Goal: Complete application form

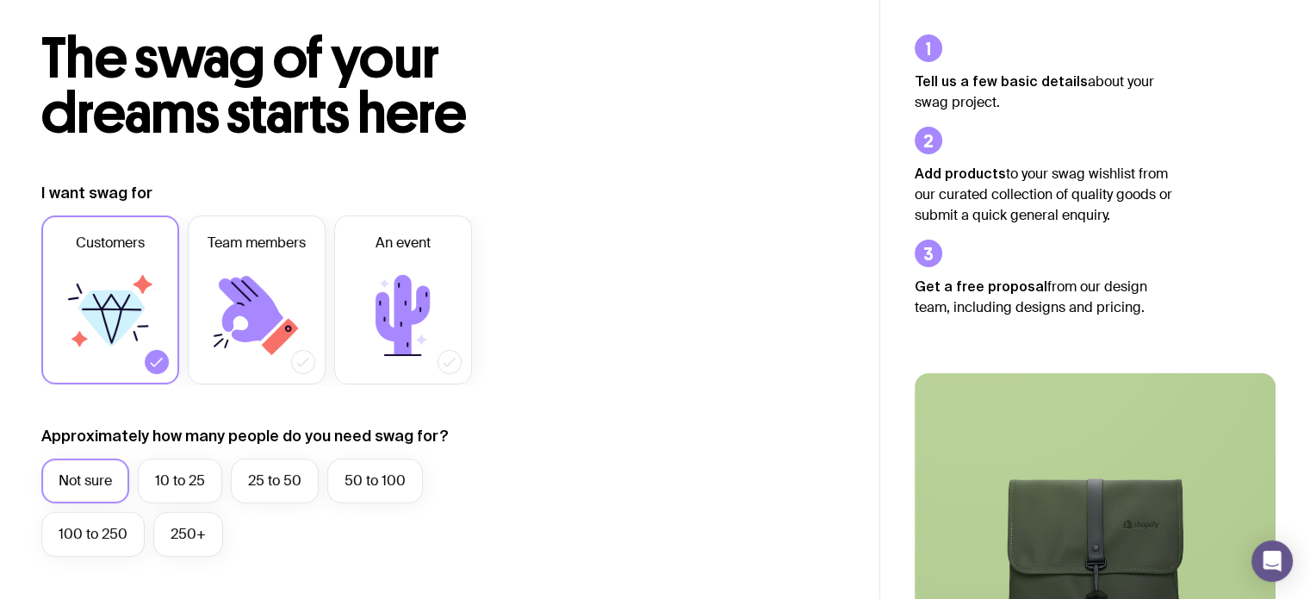
scroll to position [85, 0]
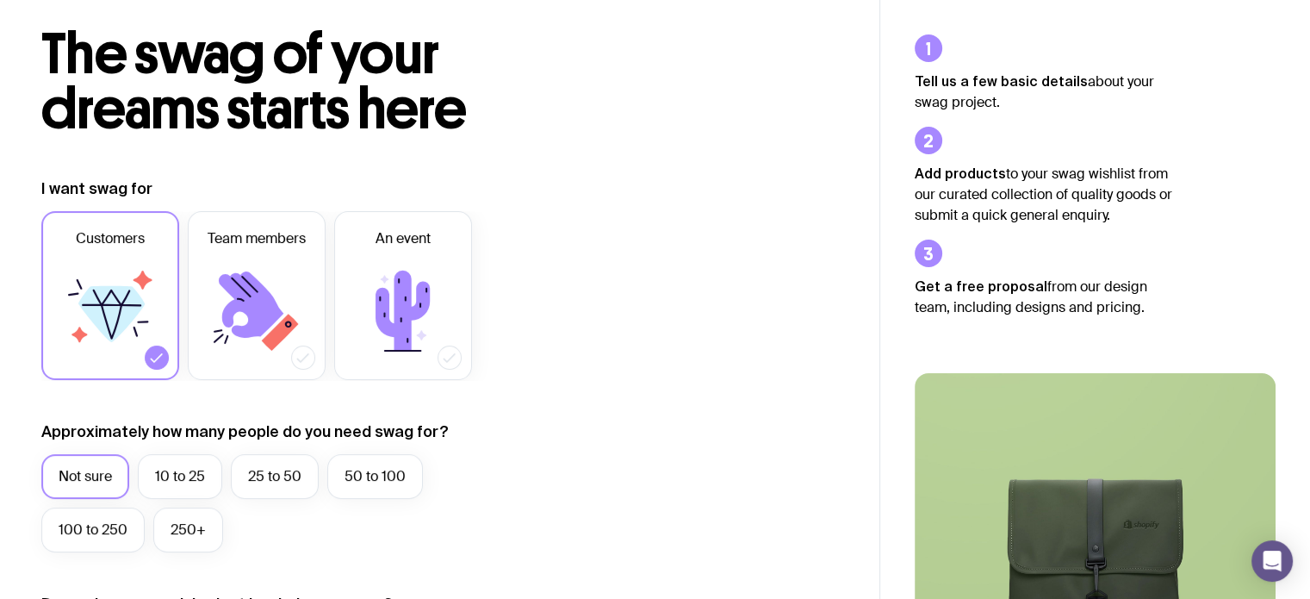
click at [326, 292] on div "Customers Team members An event" at bounding box center [289, 295] width 496 height 169
click at [281, 275] on icon at bounding box center [256, 310] width 103 height 103
click at [0, 0] on input "Team members" at bounding box center [0, 0] width 0 height 0
click at [130, 274] on icon at bounding box center [110, 310] width 103 height 103
click at [0, 0] on input "Customers" at bounding box center [0, 0] width 0 height 0
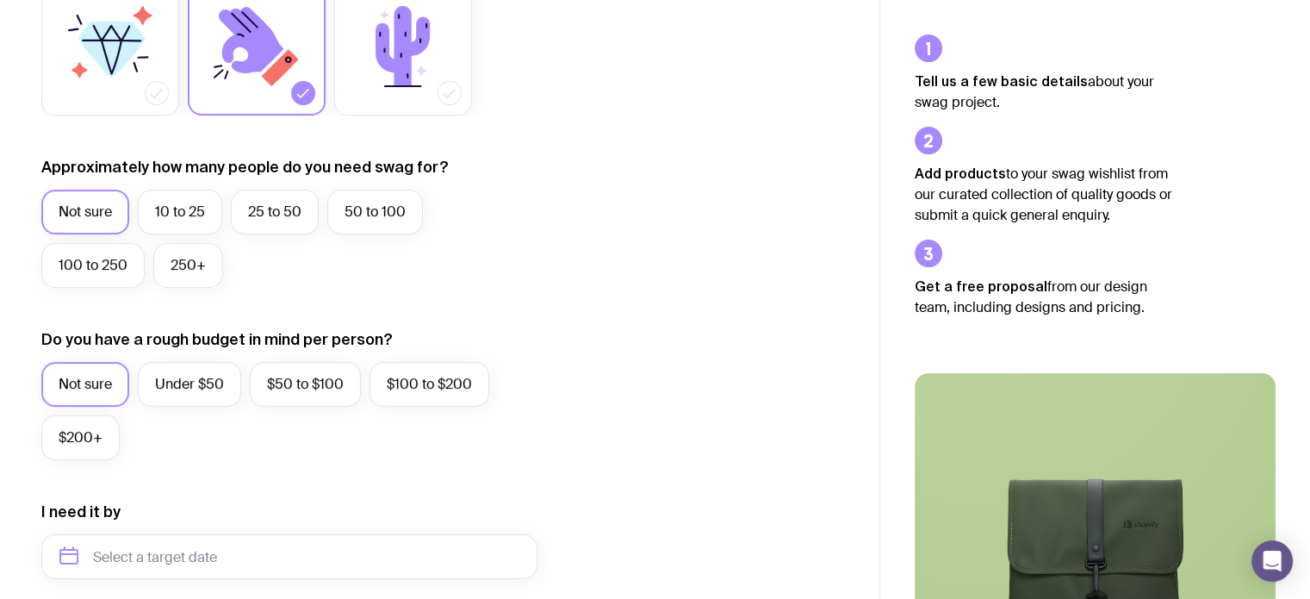
scroll to position [357, 0]
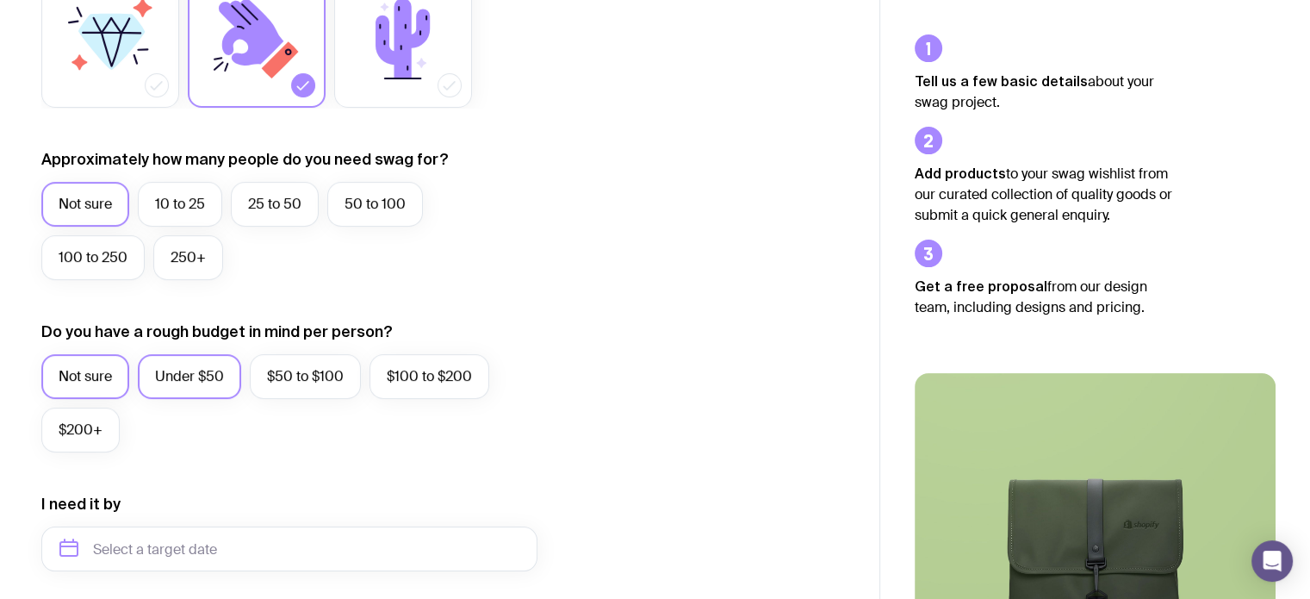
click at [202, 375] on label "Under $50" at bounding box center [189, 376] width 103 height 45
click at [0, 0] on input "Under $50" at bounding box center [0, 0] width 0 height 0
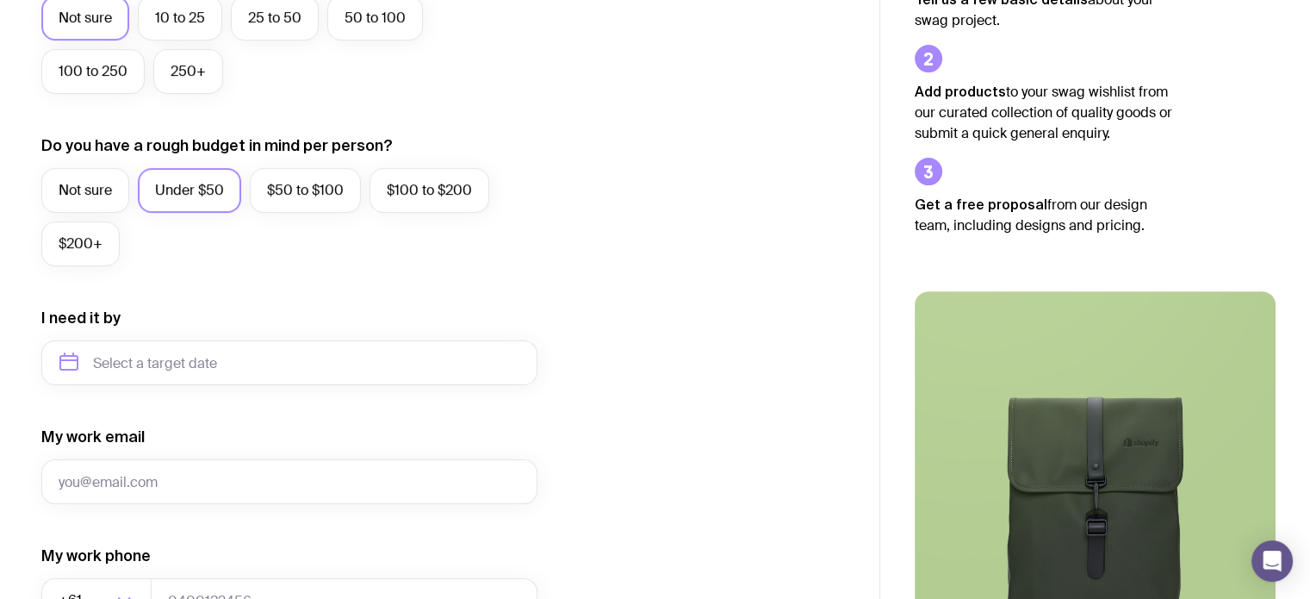
scroll to position [544, 0]
click at [209, 356] on input "text" at bounding box center [289, 361] width 496 height 45
click at [207, 575] on button "Dec" at bounding box center [221, 573] width 63 height 34
type input "[DATE]"
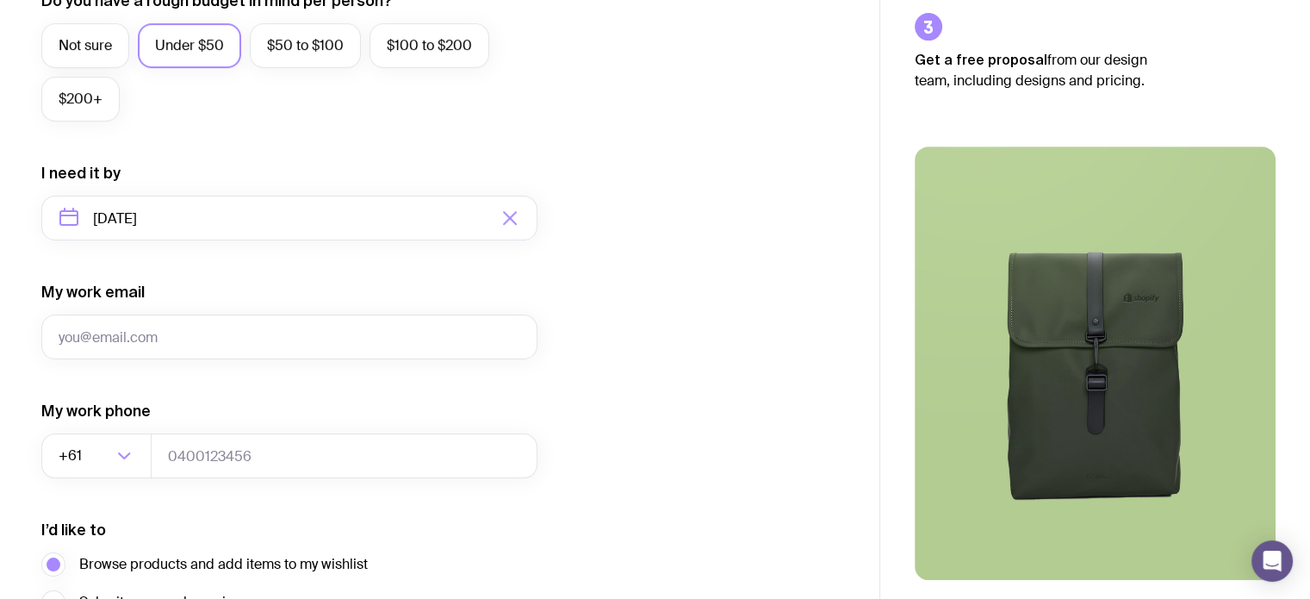
scroll to position [689, 0]
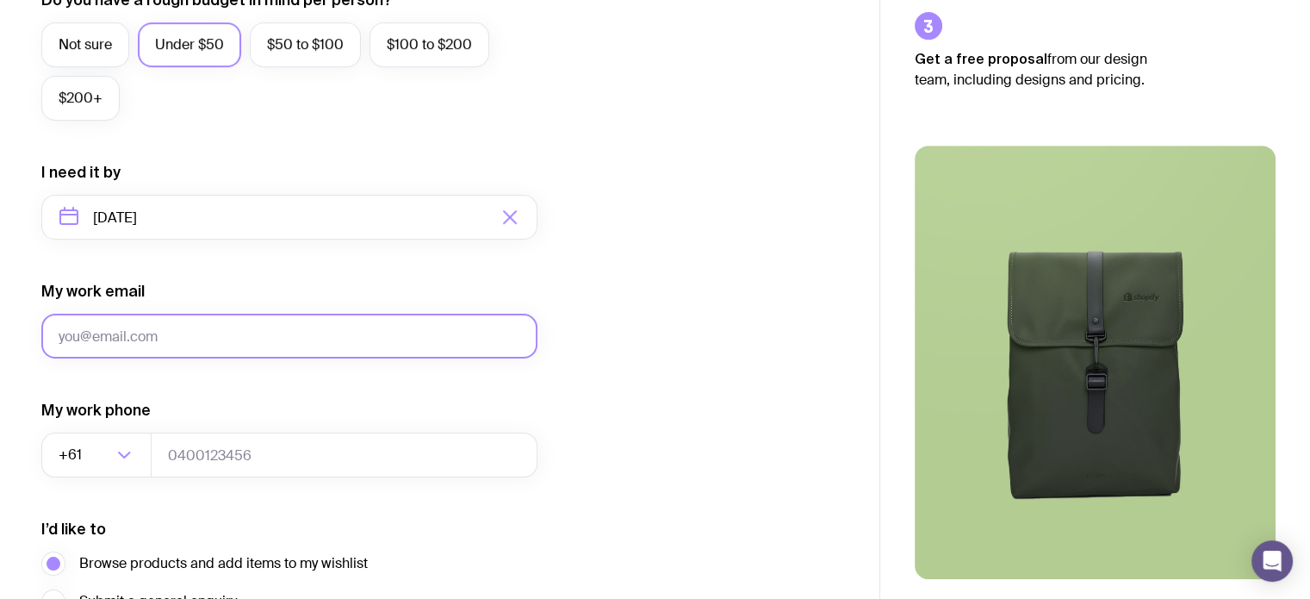
click at [251, 321] on input "My work email" at bounding box center [289, 335] width 496 height 45
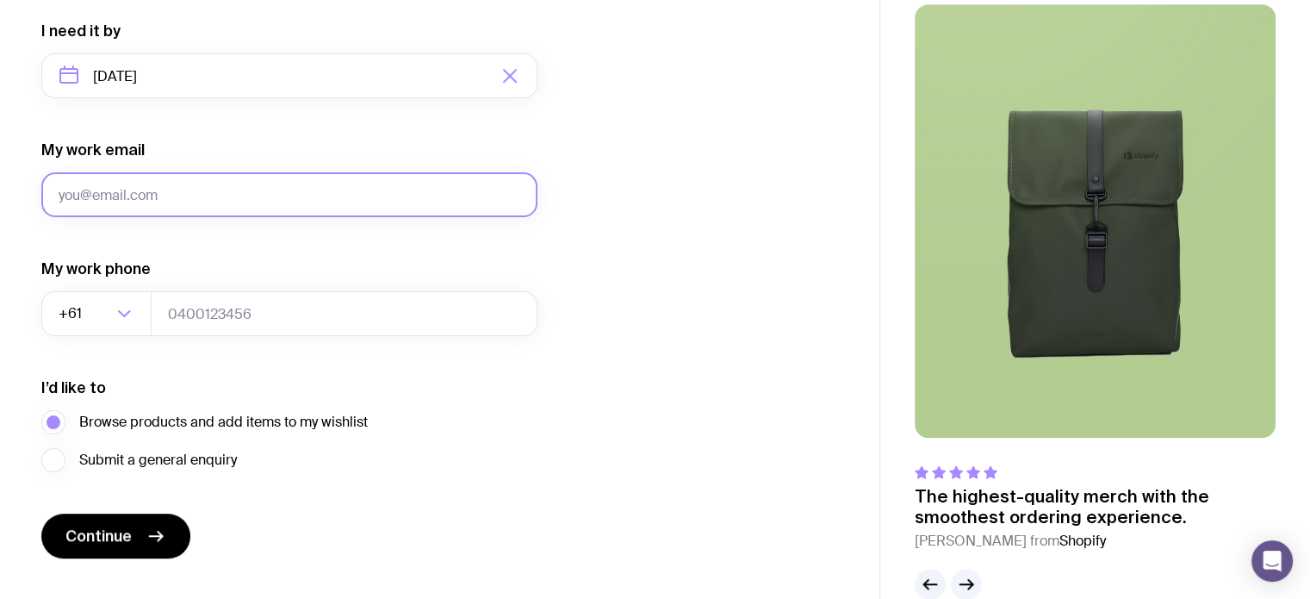
scroll to position [865, 0]
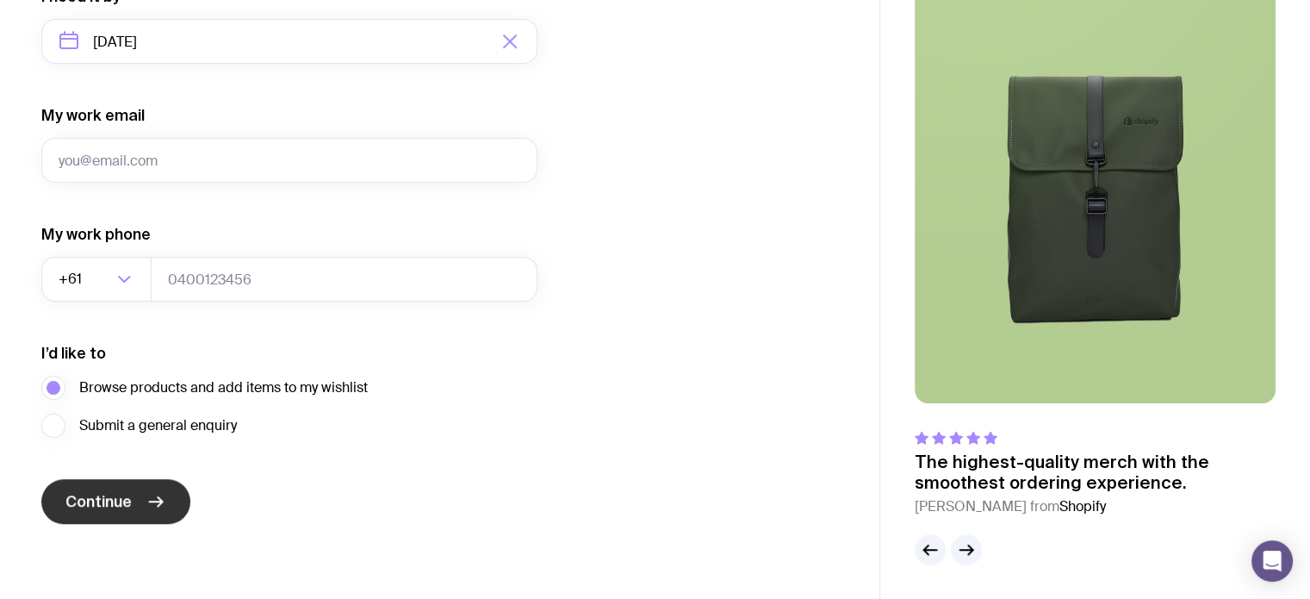
click at [171, 502] on button "Continue" at bounding box center [115, 501] width 149 height 45
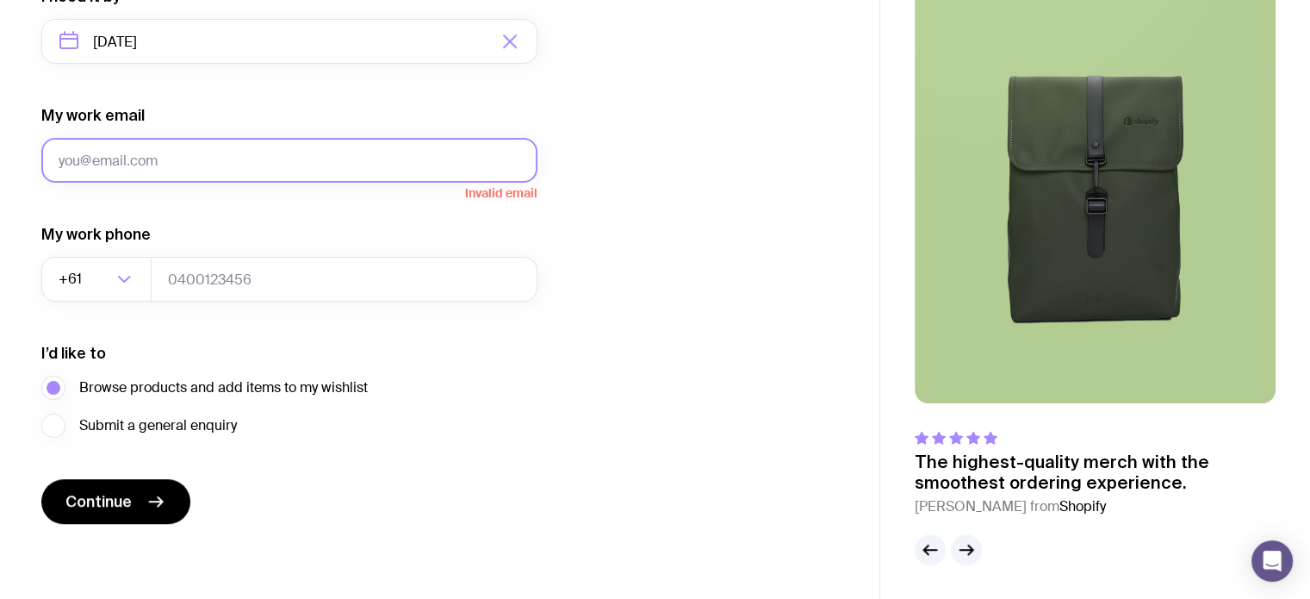
click at [330, 171] on input "My work email" at bounding box center [289, 160] width 496 height 45
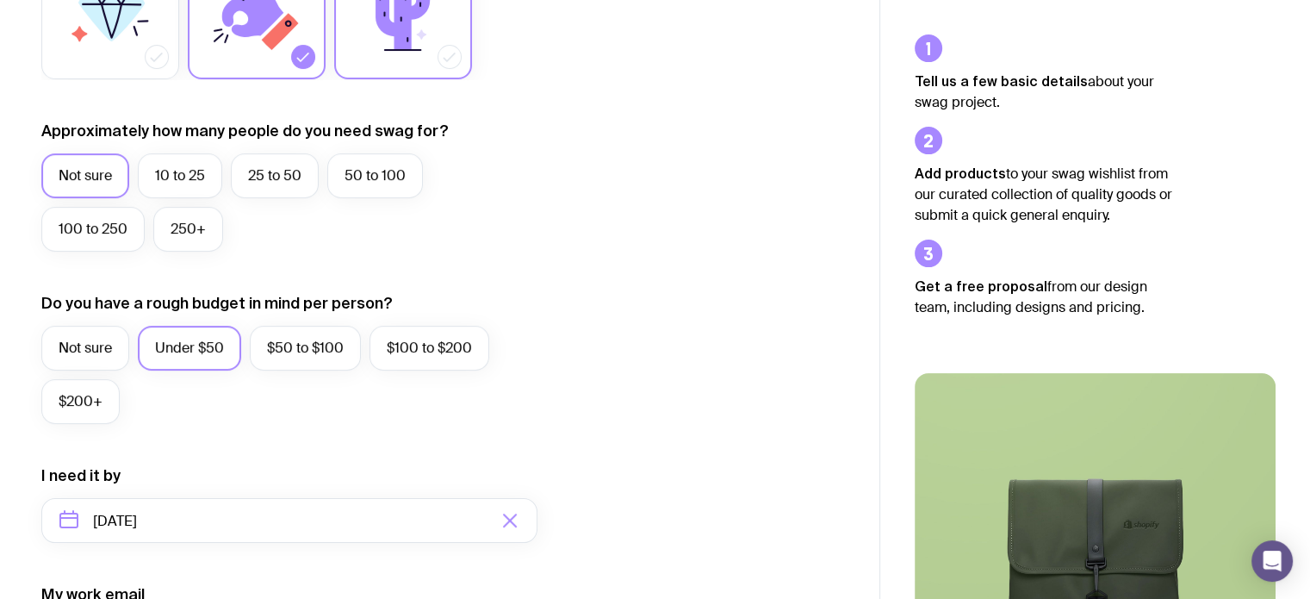
scroll to position [371, 0]
